Goal: Check status

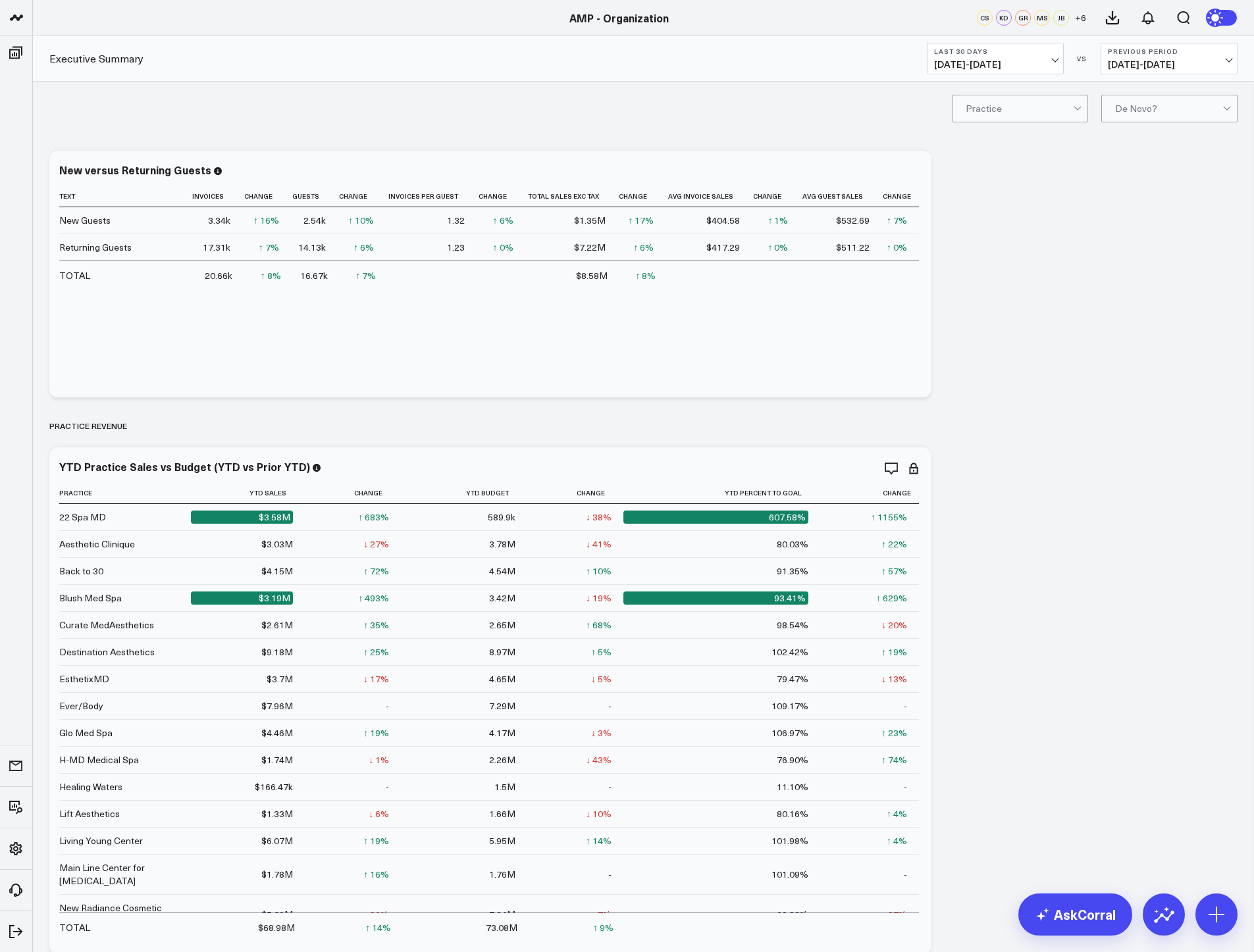
click at [1048, 55] on b "Last 30 Days" at bounding box center [995, 51] width 123 height 8
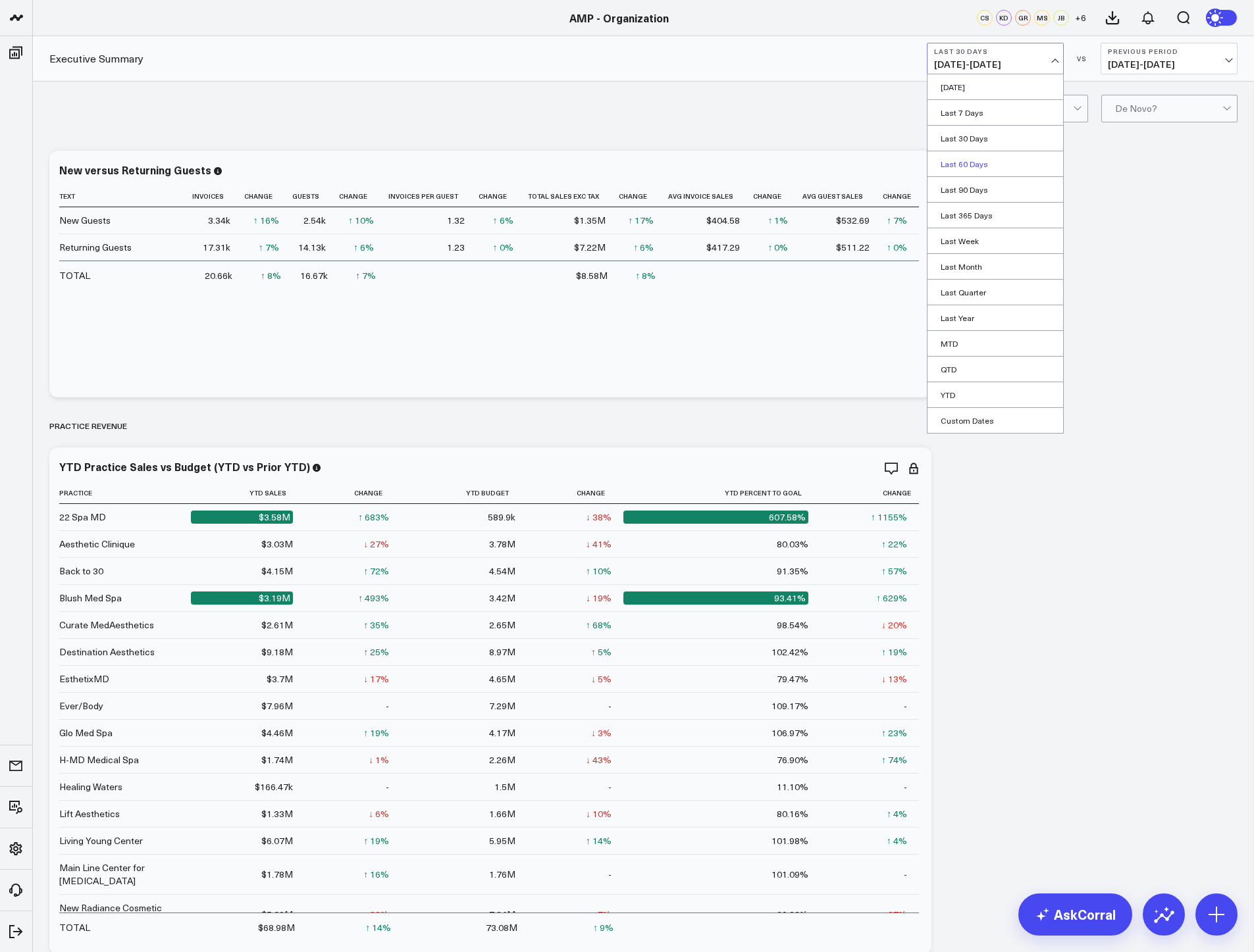
click at [997, 162] on link "Last 60 Days" at bounding box center [995, 164] width 136 height 25
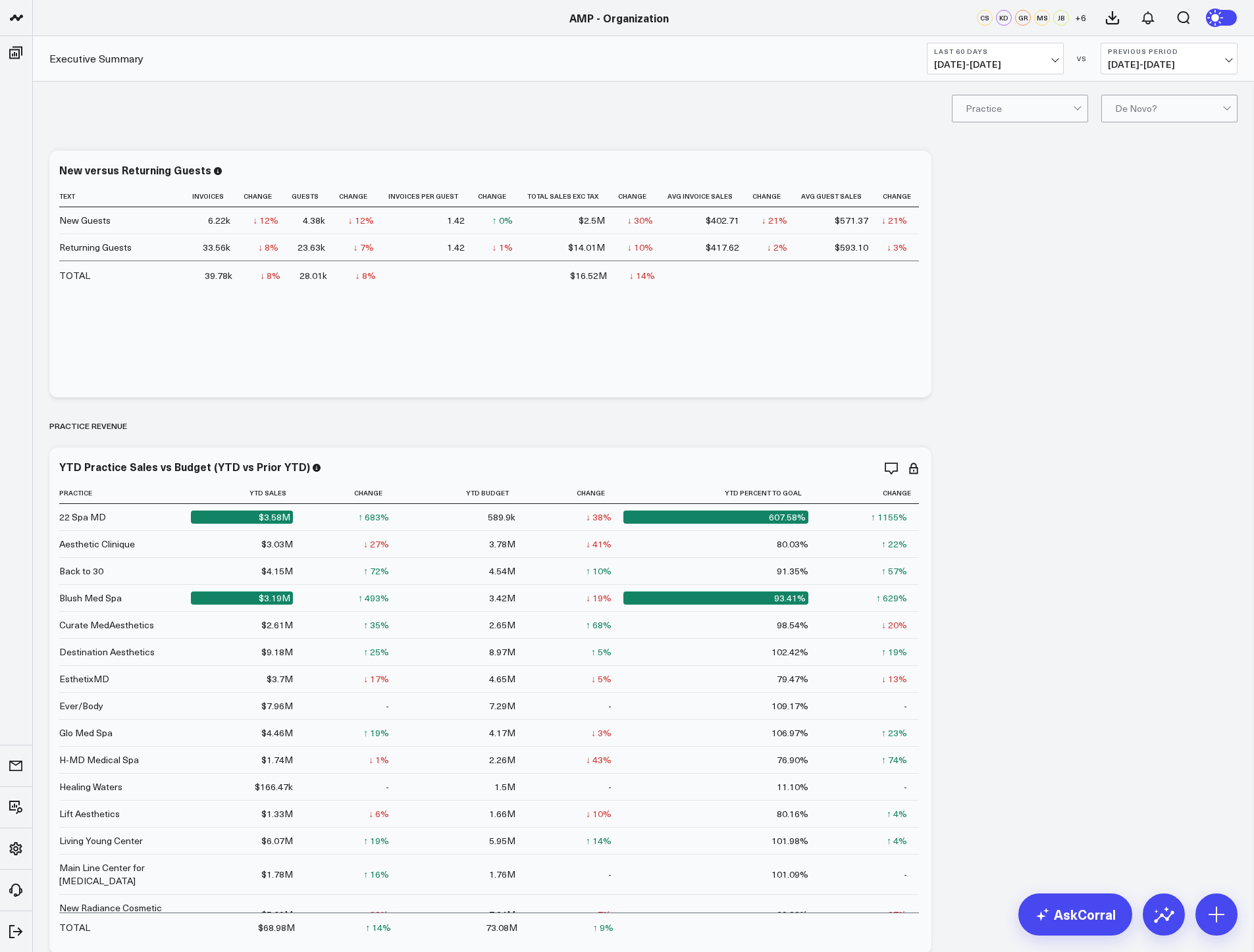
click at [1217, 60] on span "[DATE] - [DATE]" at bounding box center [1169, 65] width 123 height 11
click at [1187, 132] on link "YoY" at bounding box center [1169, 138] width 136 height 25
click at [1061, 61] on button "Last 60 Days [DATE] - [DATE]" at bounding box center [996, 59] width 137 height 32
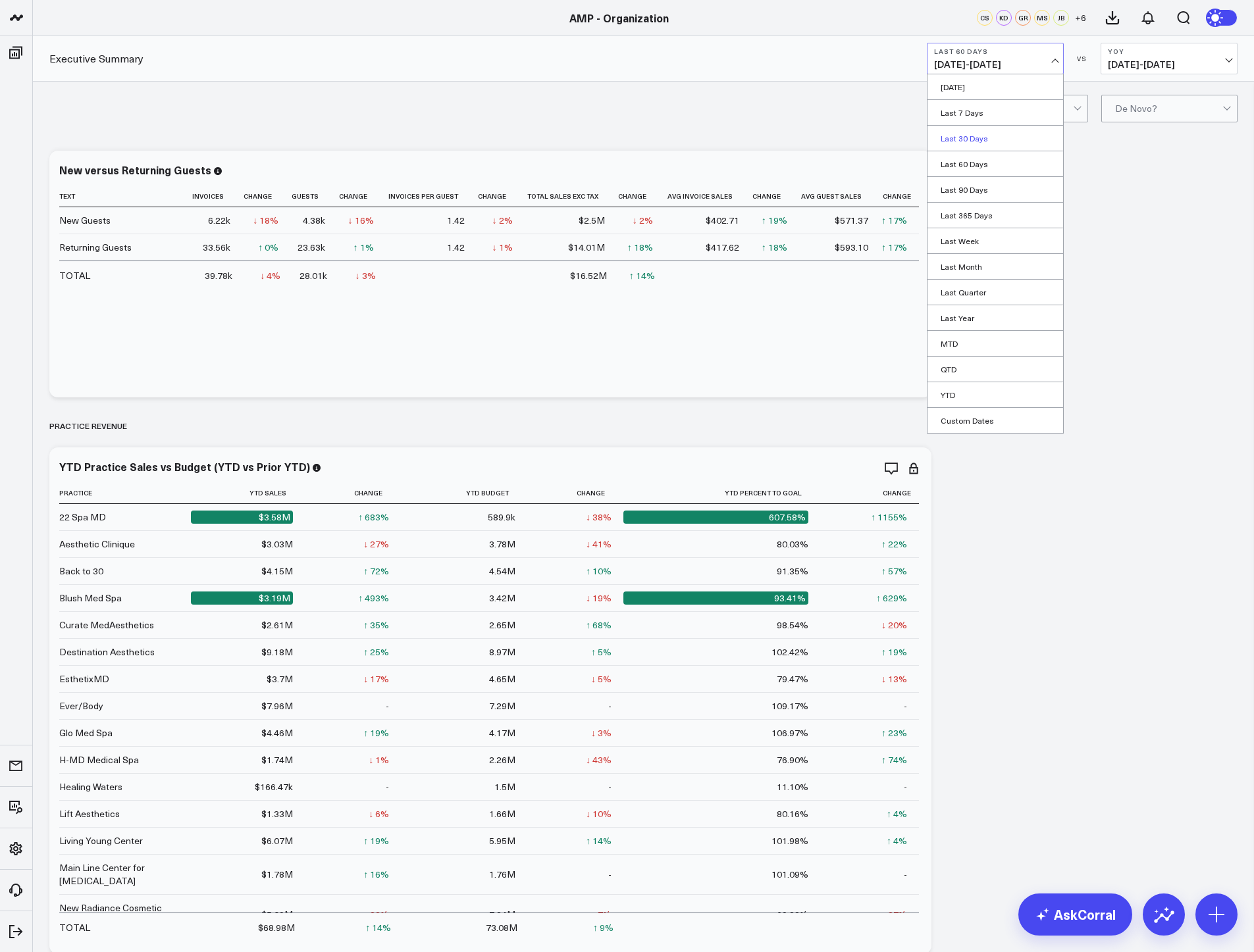
click at [1009, 140] on link "Last 30 Days" at bounding box center [995, 138] width 136 height 25
